Goal: Check status: Check status

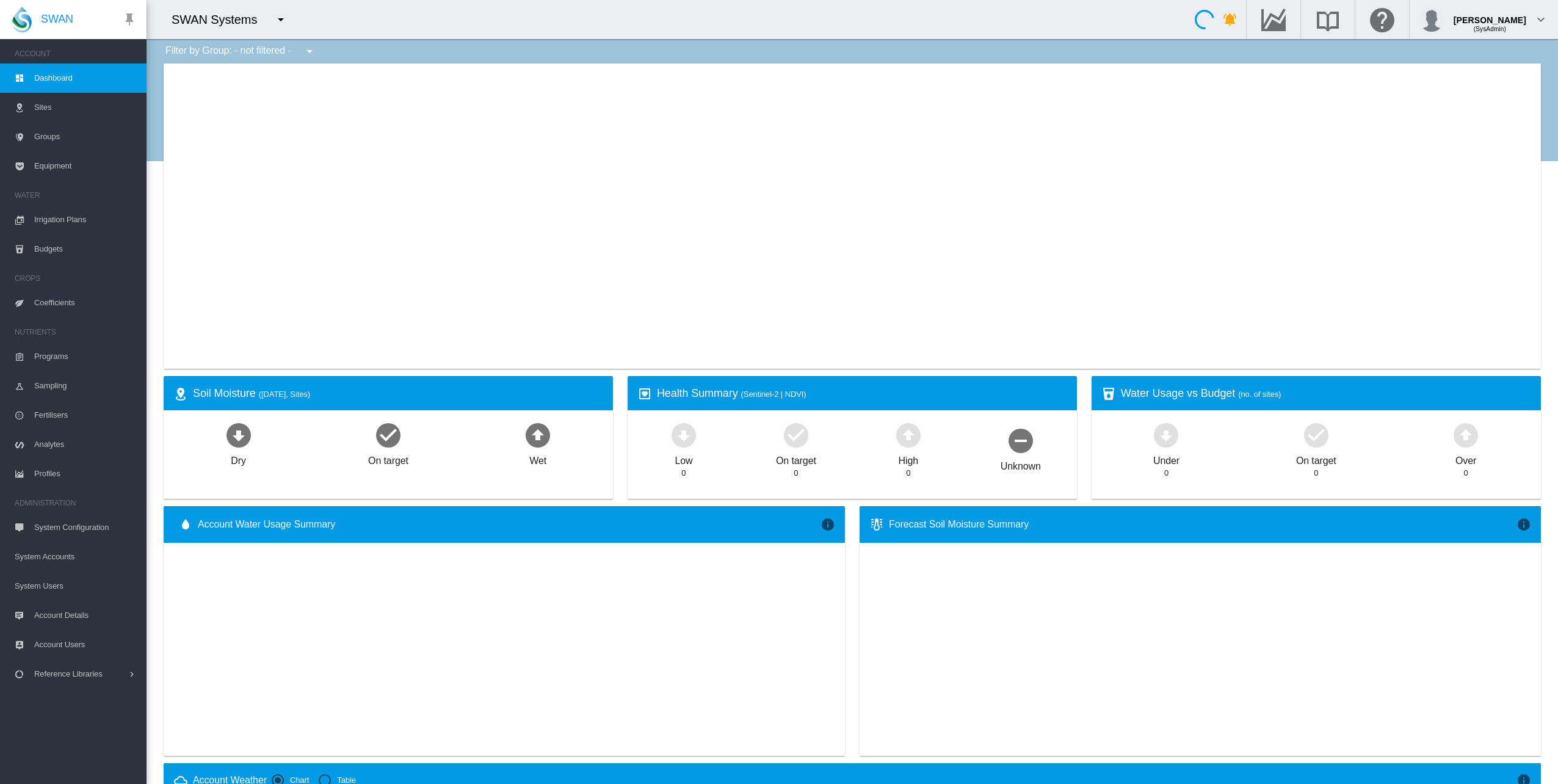
click at [274, 21] on md-icon "icon-menu-down" at bounding box center [280, 19] width 14 height 14
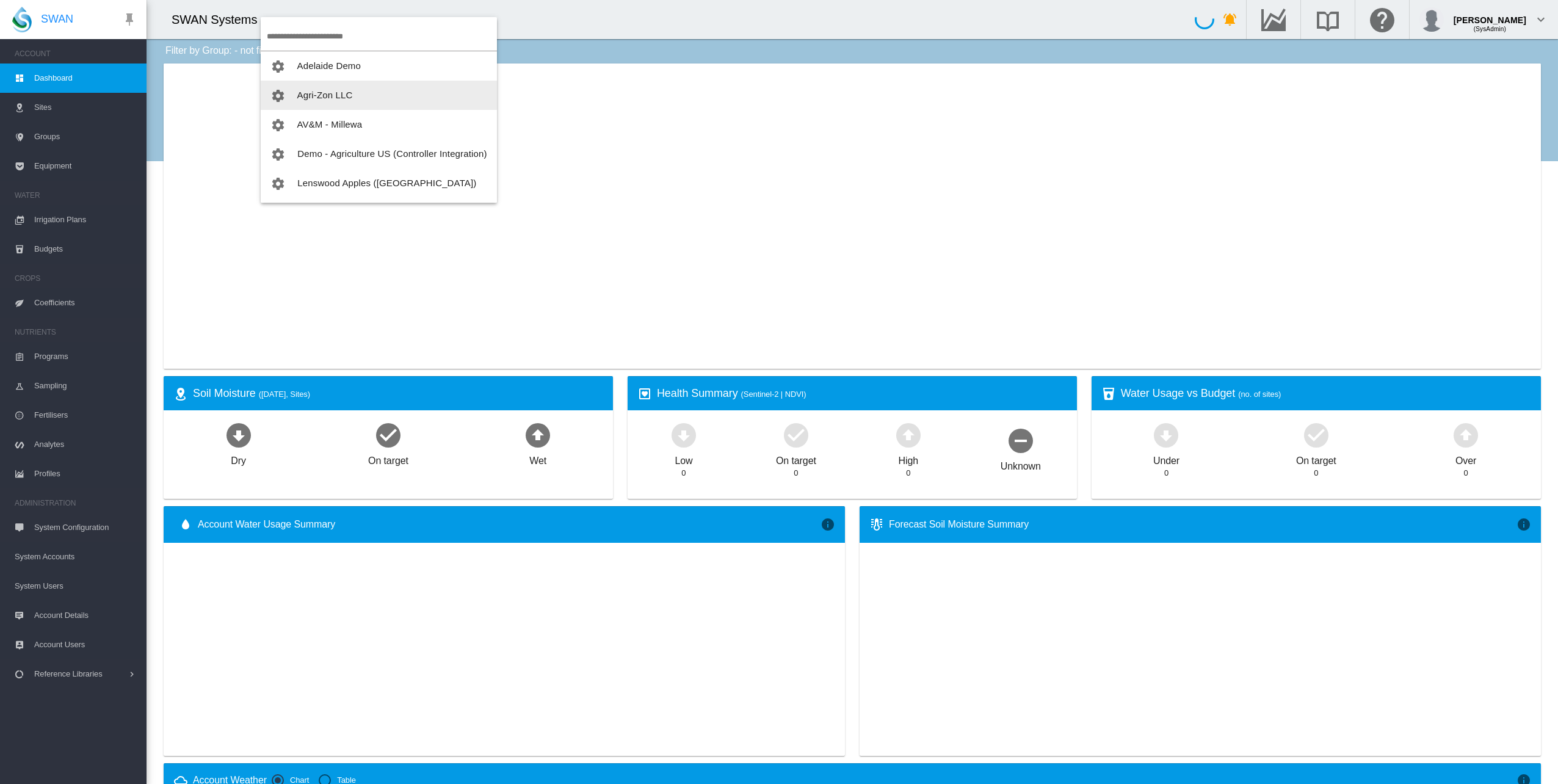
click at [296, 97] on span "button" at bounding box center [284, 95] width 27 height 10
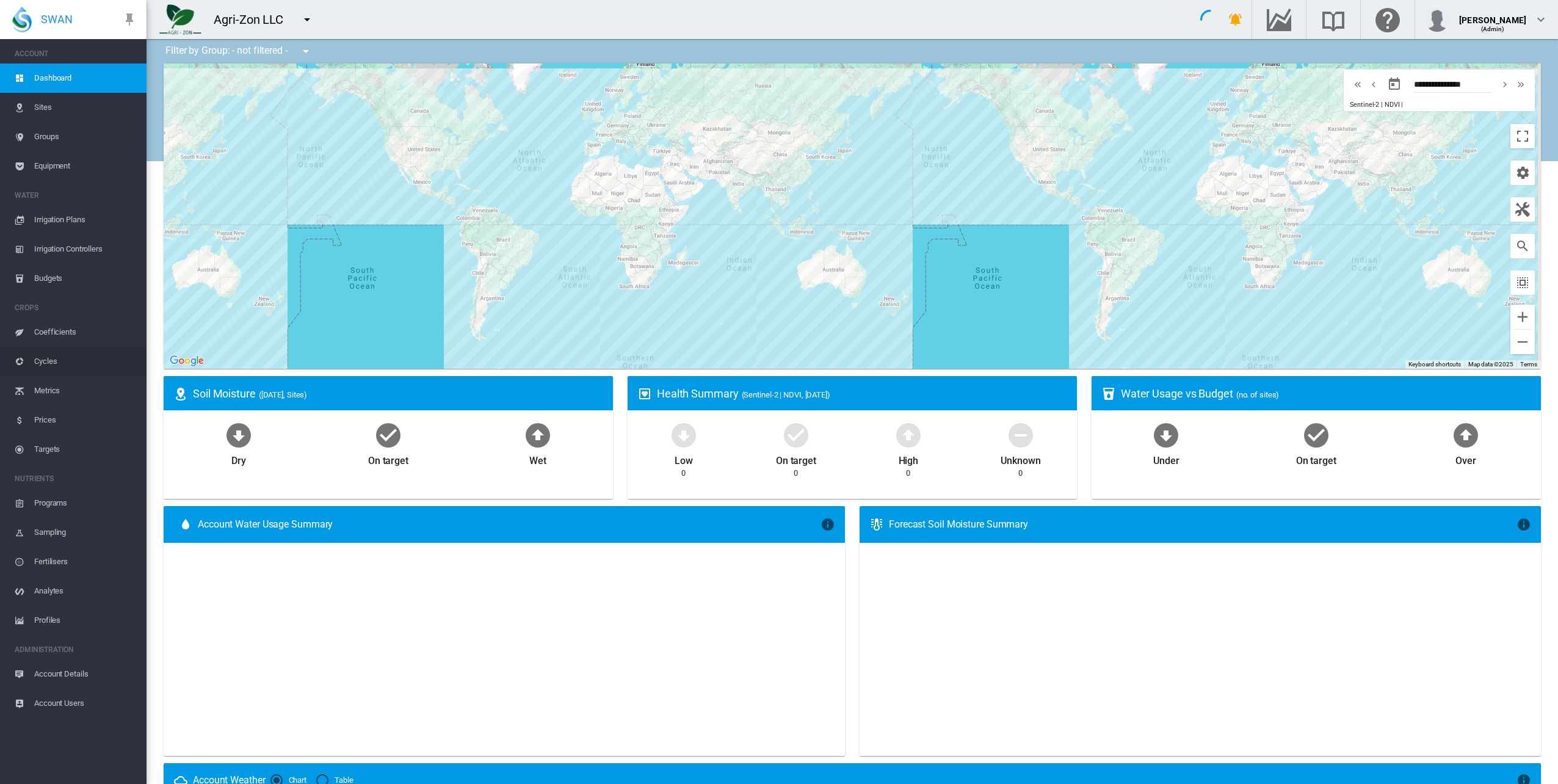
click at [53, 365] on span "Cycles" at bounding box center [86, 361] width 102 height 29
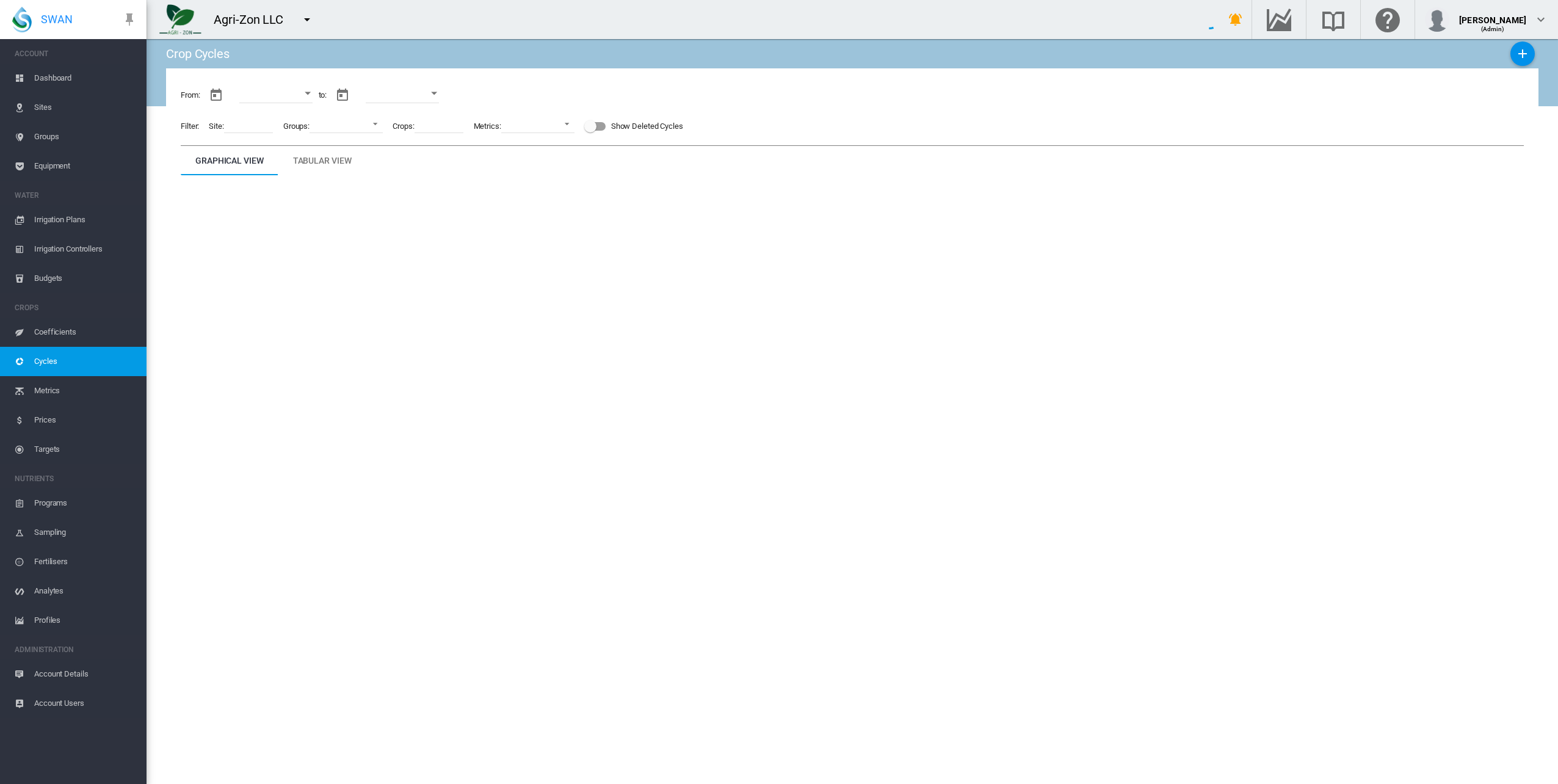
type input "**********"
click at [315, 93] on div "Open calendar" at bounding box center [311, 93] width 6 height 3
click at [457, 91] on div at bounding box center [779, 392] width 1558 height 784
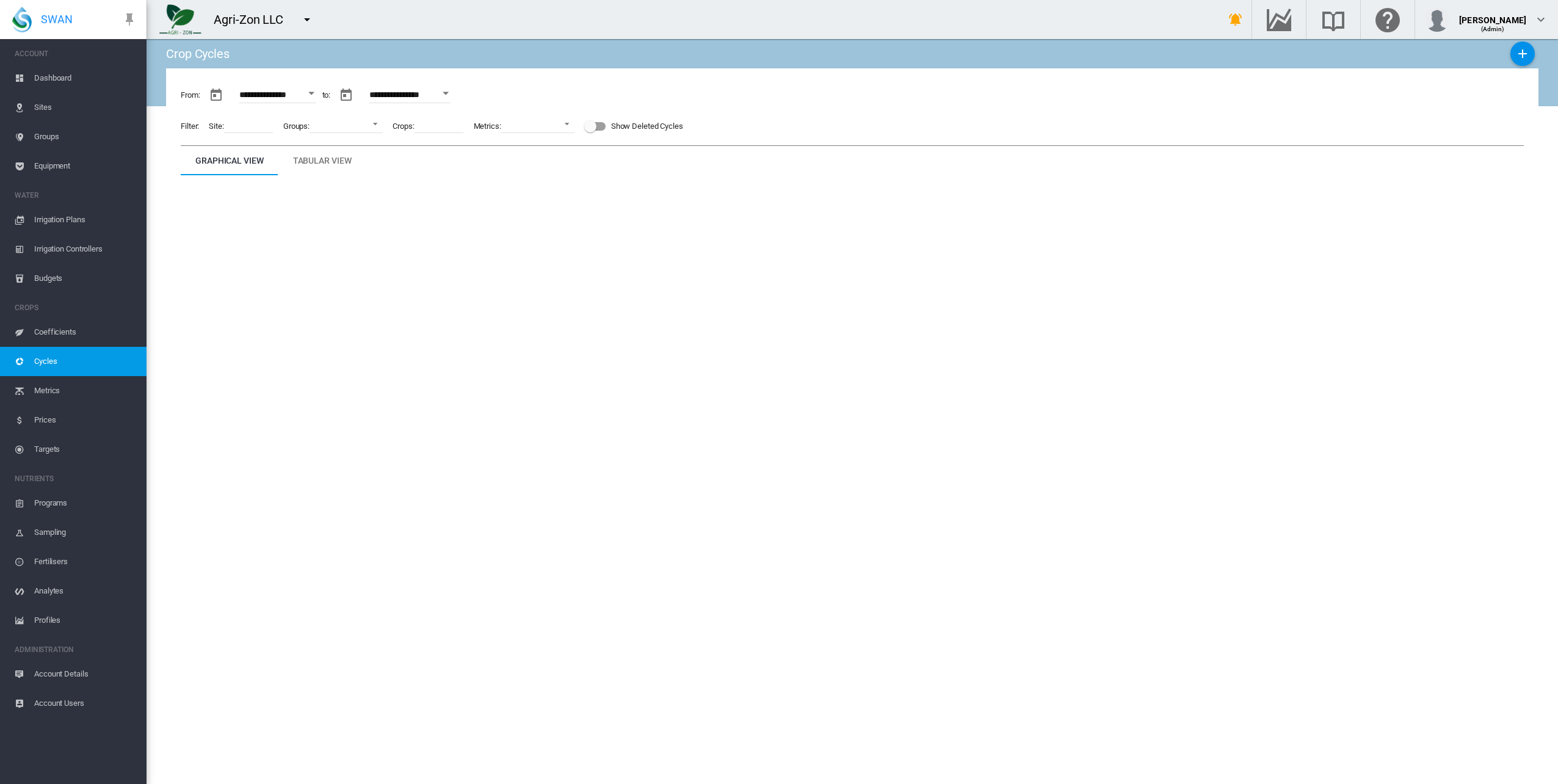
click at [449, 92] on div "Open calendar" at bounding box center [445, 93] width 6 height 3
click at [784, 288] on div at bounding box center [779, 392] width 1558 height 784
